Goal: Information Seeking & Learning: Compare options

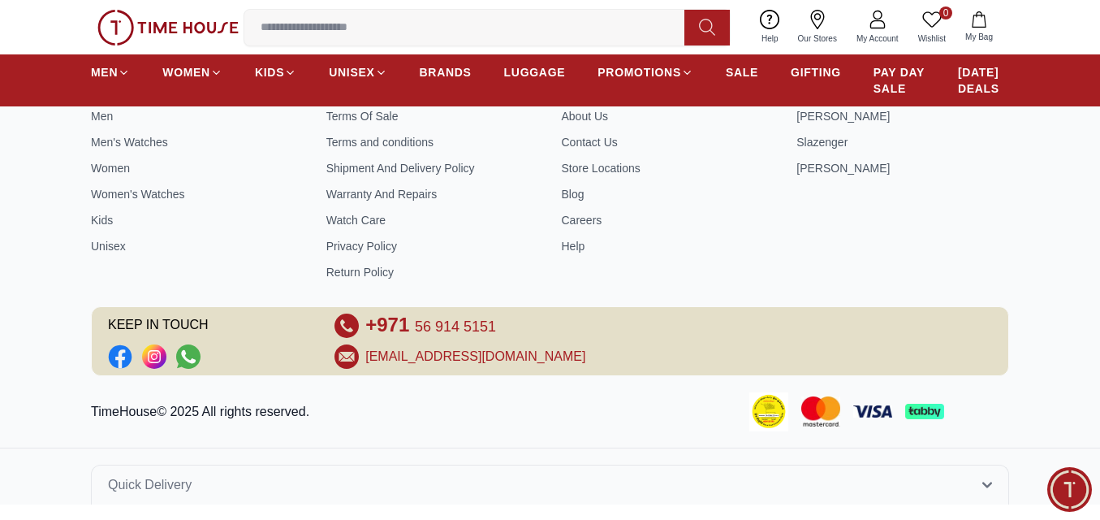
scroll to position [906, 0]
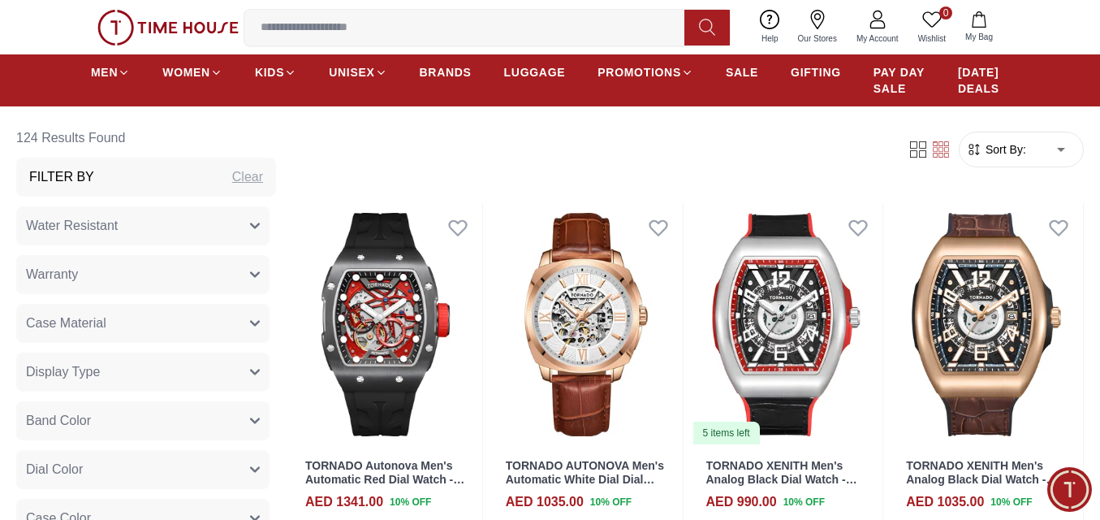
scroll to position [568, 0]
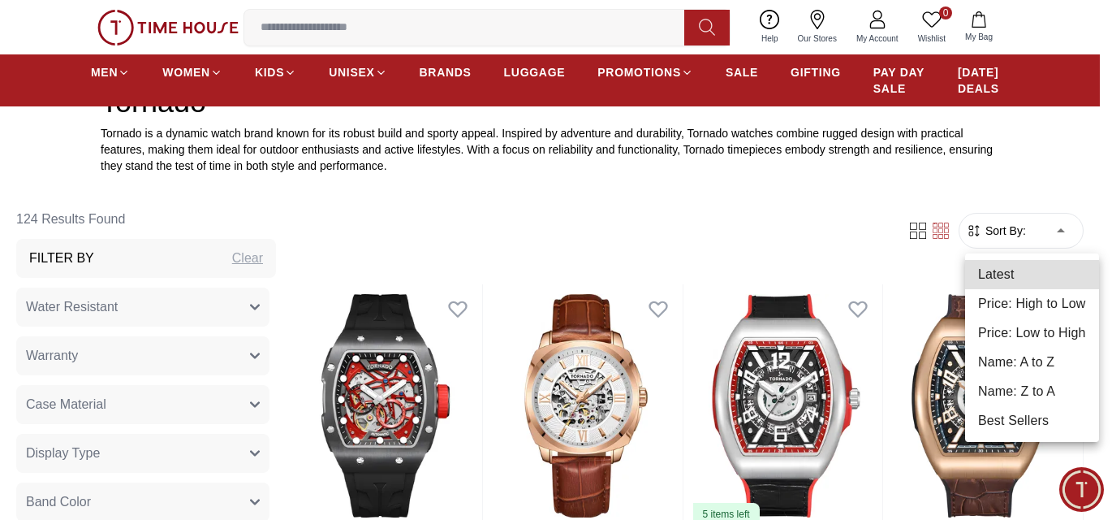
click at [1040, 330] on li "Price: Low to High" at bounding box center [1032, 332] width 134 height 29
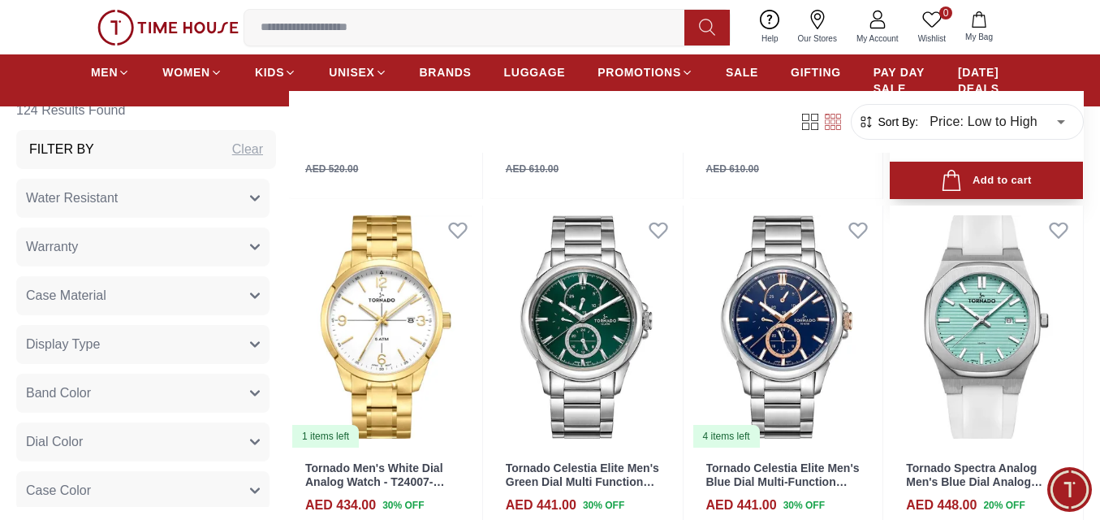
scroll to position [2111, 0]
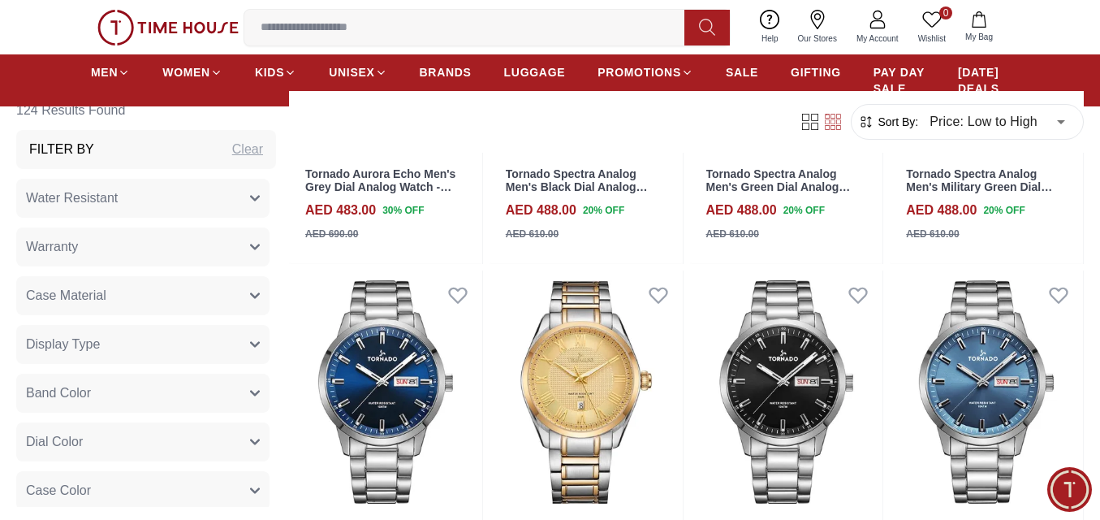
scroll to position [3891, 0]
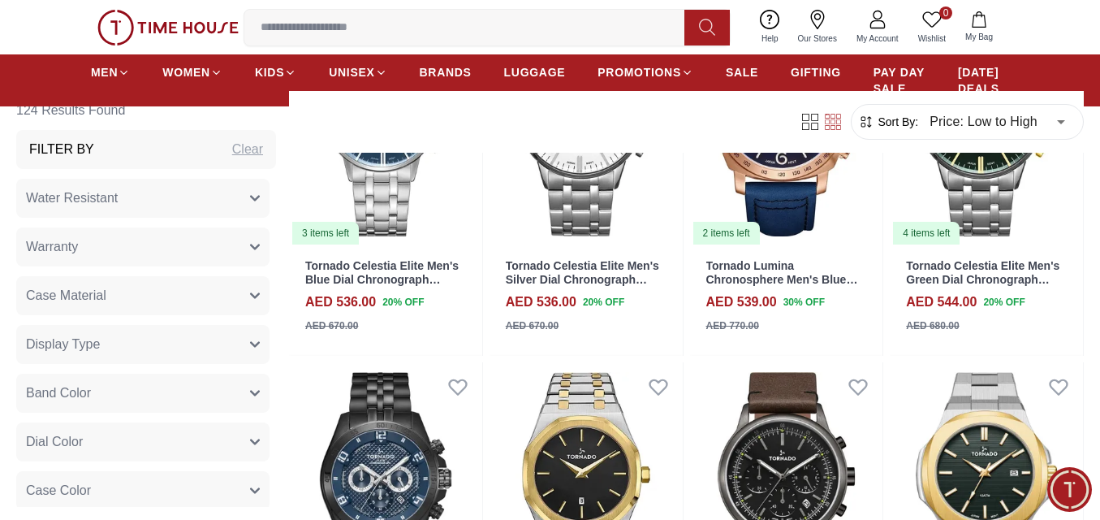
scroll to position [5621, 0]
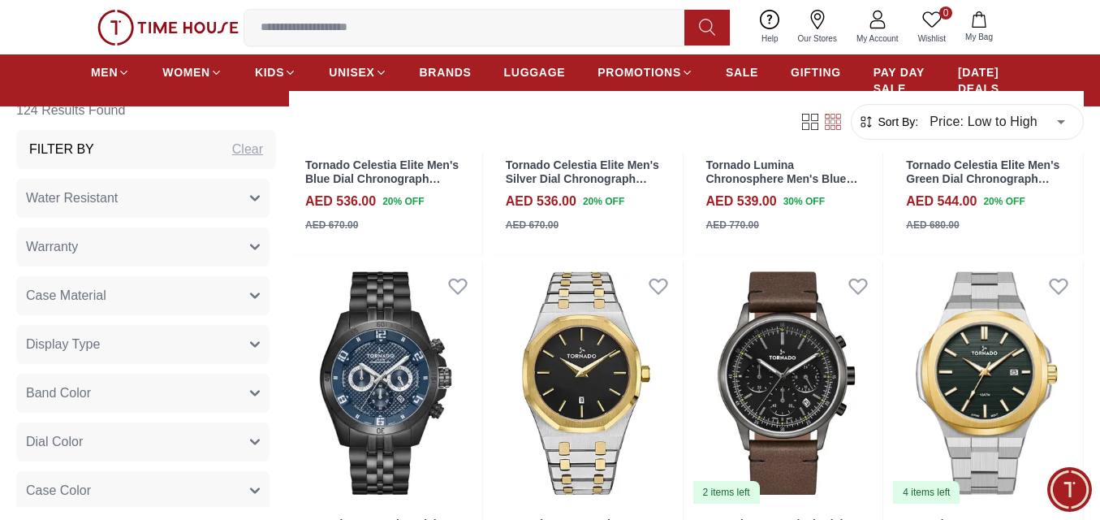
scroll to position [5926, 0]
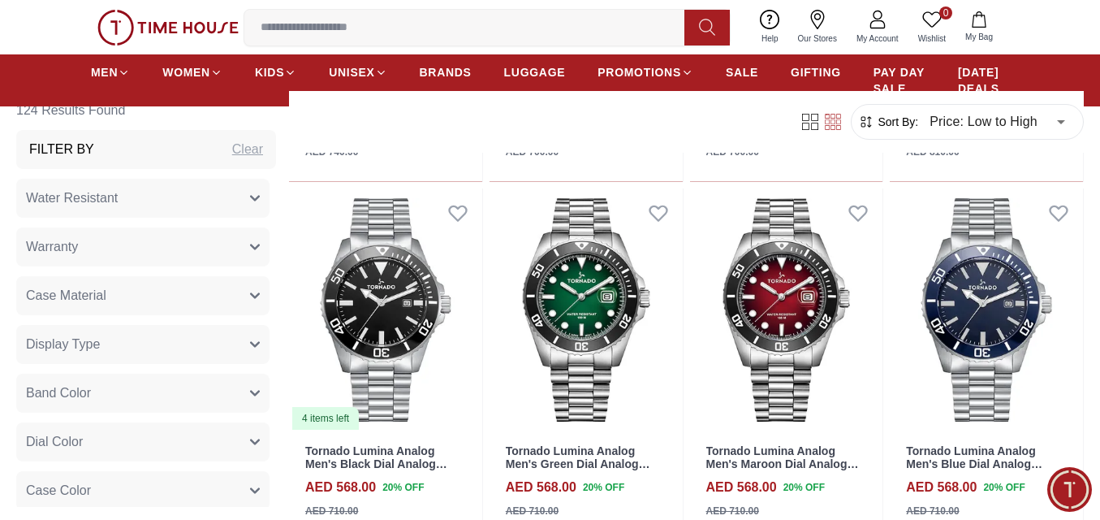
scroll to position [6819, 0]
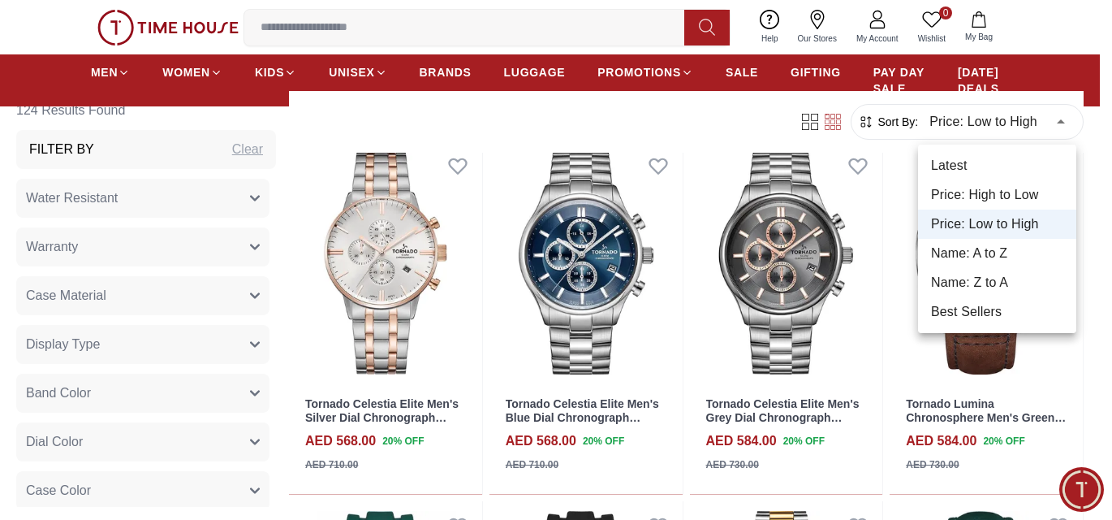
click at [1001, 194] on li "Price: High to Low" at bounding box center [997, 194] width 158 height 29
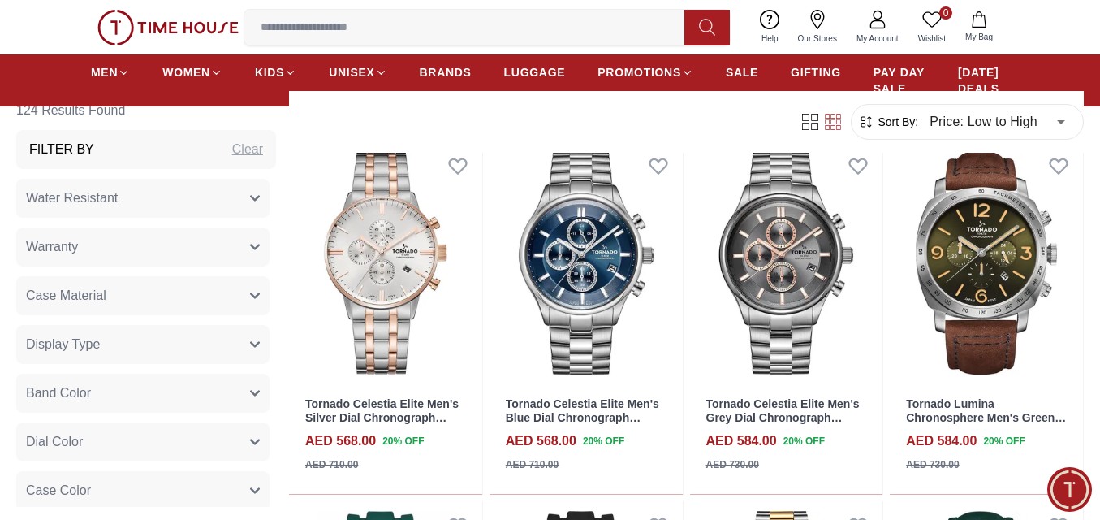
type input "*"
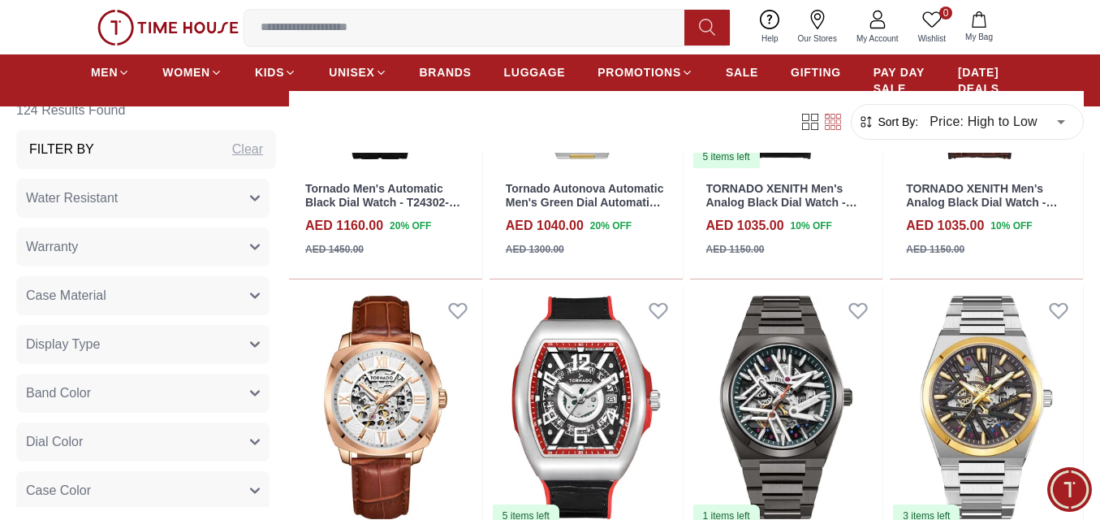
scroll to position [2785, 0]
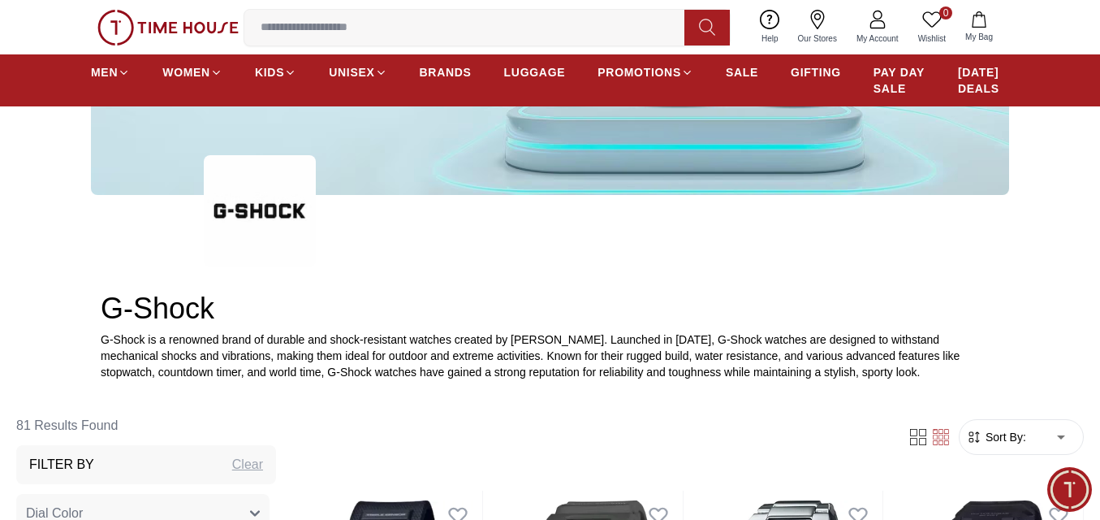
scroll to position [731, 0]
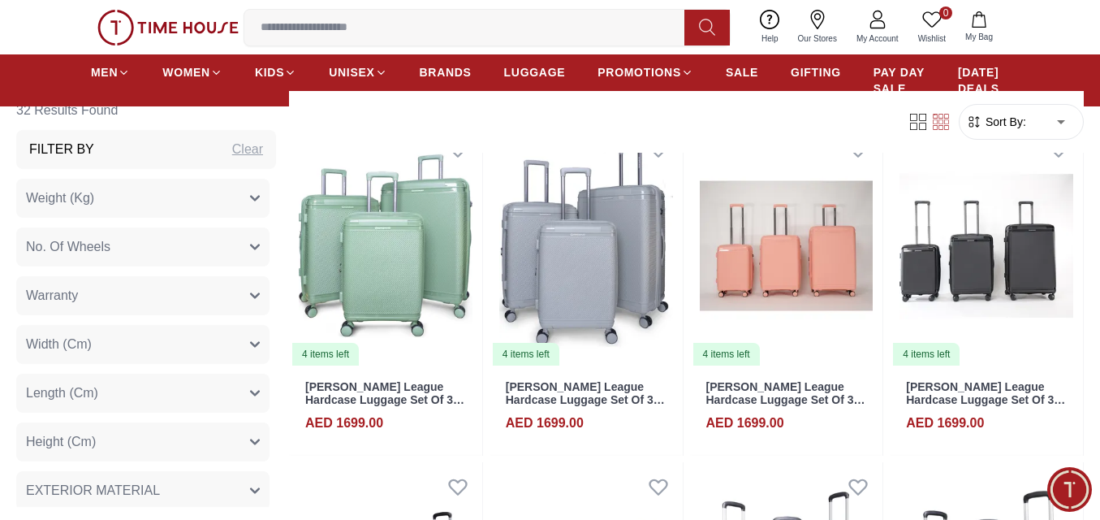
scroll to position [1299, 0]
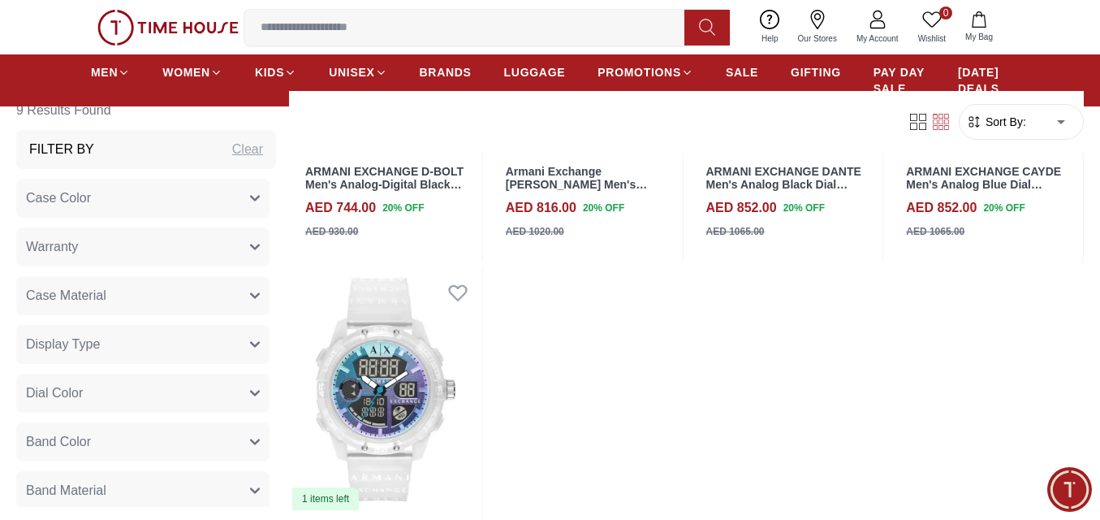
scroll to position [1542, 0]
